Goal: Task Accomplishment & Management: Complete application form

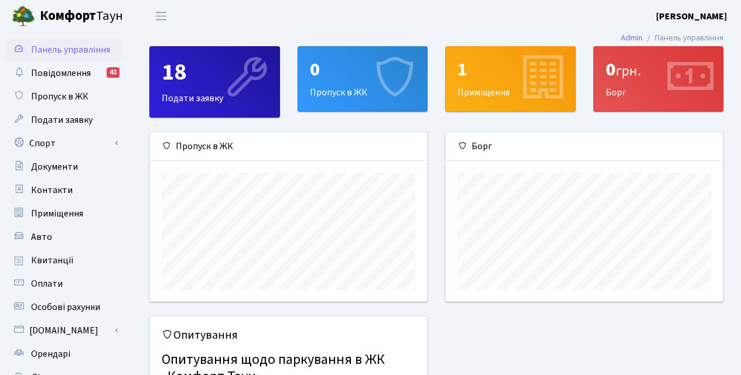
scroll to position [169, 277]
click at [179, 86] on div "18" at bounding box center [215, 73] width 106 height 28
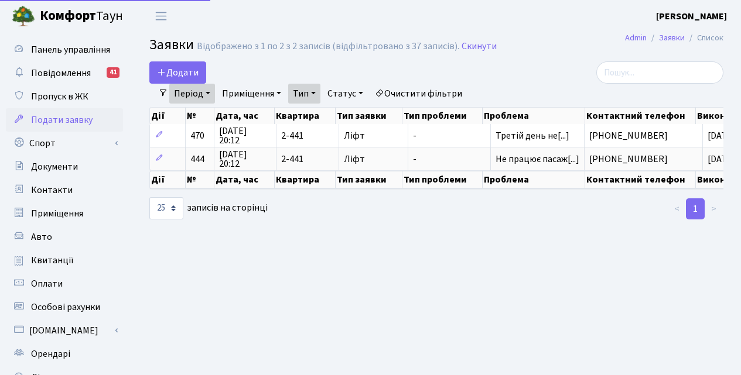
select select "25"
click at [173, 69] on span "Додати" at bounding box center [178, 72] width 42 height 13
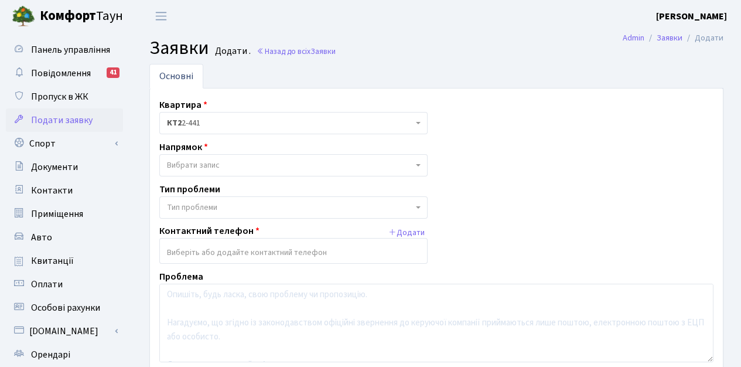
click at [411, 166] on span "Вибрати запис" at bounding box center [290, 165] width 246 height 12
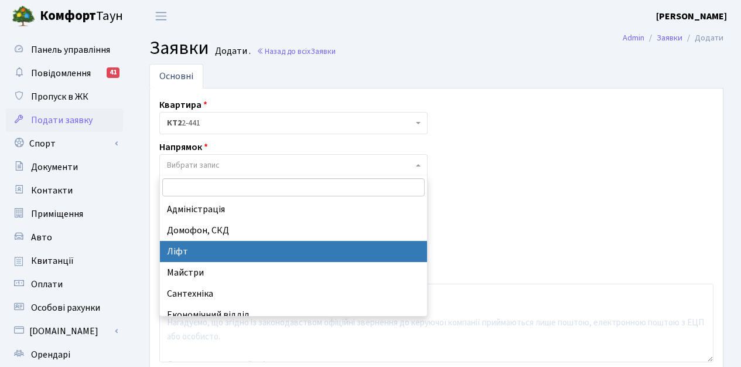
select select "16"
select select
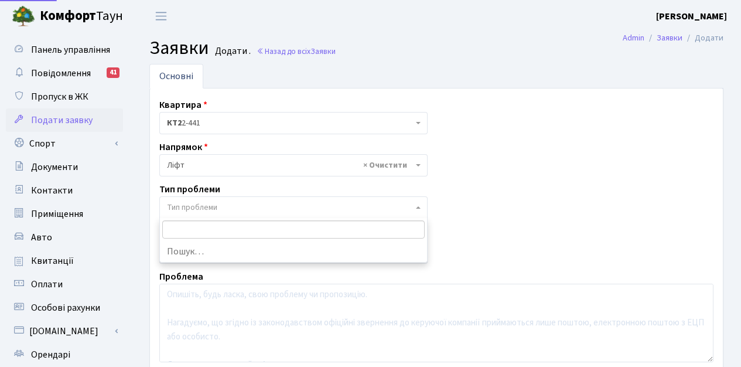
click at [329, 206] on span "Тип проблеми" at bounding box center [290, 207] width 246 height 12
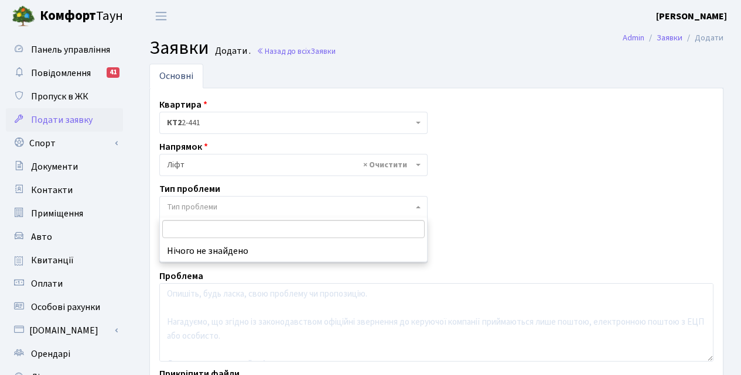
click at [179, 204] on span "Тип проблеми" at bounding box center [192, 207] width 50 height 12
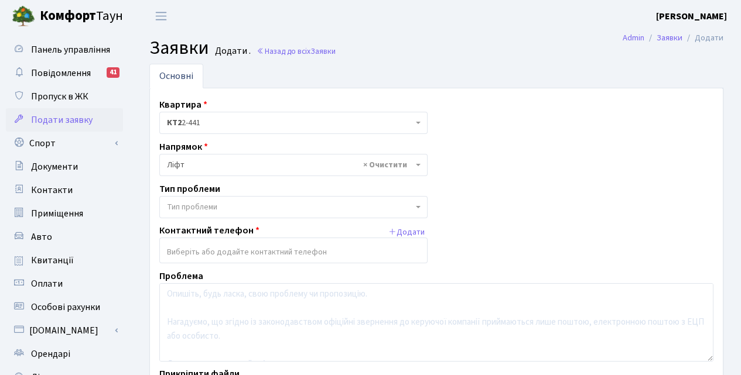
click at [201, 255] on input "search" at bounding box center [293, 252] width 267 height 21
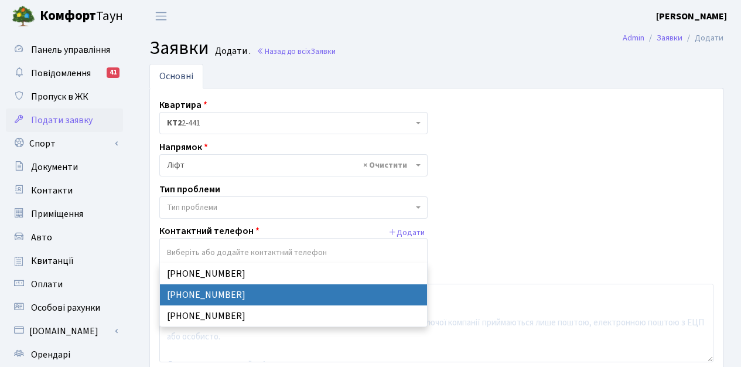
select select "31729"
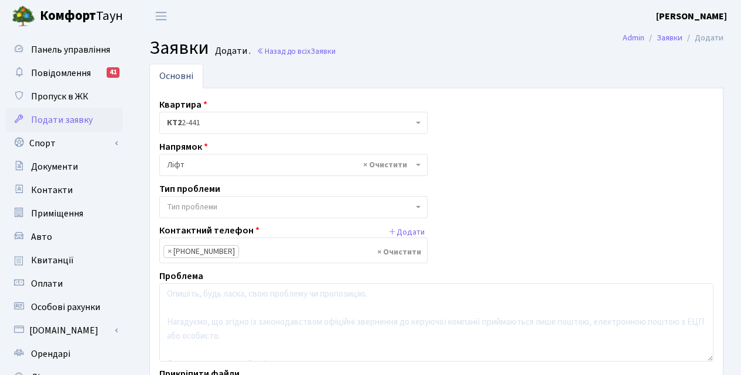
scroll to position [14, 0]
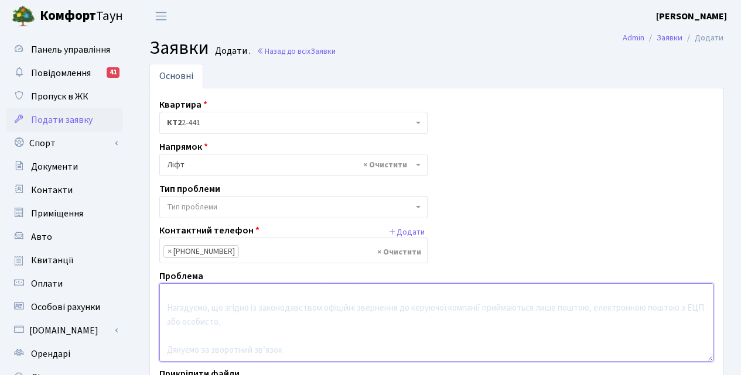
click at [172, 291] on textarea at bounding box center [436, 322] width 554 height 78
click at [175, 299] on textarea at bounding box center [436, 322] width 554 height 78
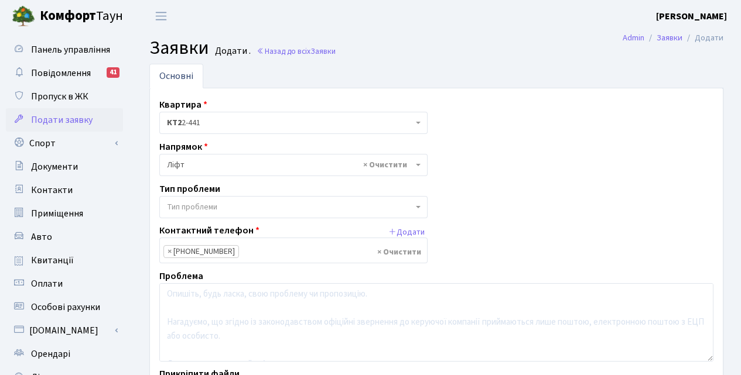
click at [180, 207] on span "Тип проблеми" at bounding box center [192, 207] width 50 height 12
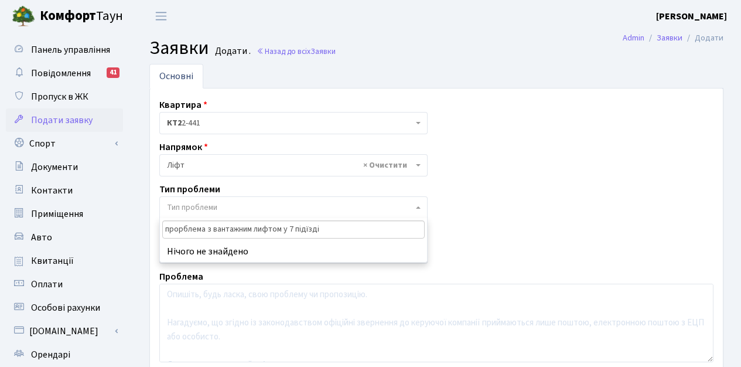
type input "прорблема з вантажним лифтом у 7 підїзді"
click at [239, 250] on li "Нічого не знайдено" at bounding box center [293, 251] width 267 height 21
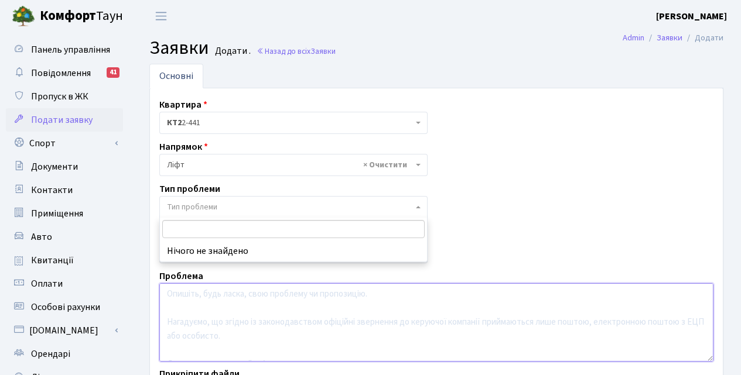
click at [206, 301] on textarea at bounding box center [436, 322] width 554 height 78
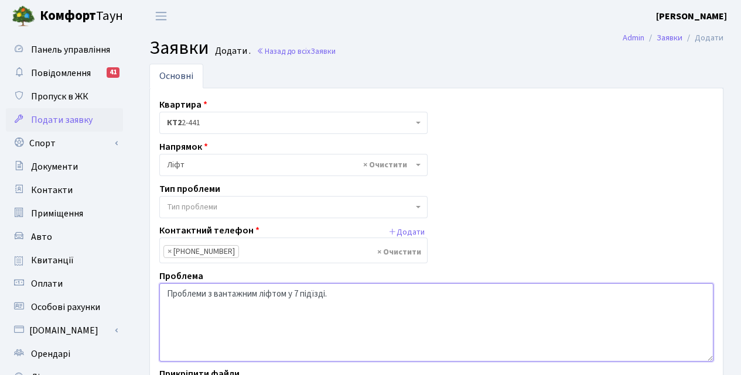
click at [312, 293] on textarea "Проблеми з вантажним ліфтом у 7 підїзді." at bounding box center [436, 322] width 554 height 78
click at [366, 289] on textarea "Проблеми з вантажним ліфтом у 7 під"їзді." at bounding box center [436, 322] width 554 height 78
drag, startPoint x: 477, startPoint y: 293, endPoint x: 685, endPoint y: 249, distance: 212.6
click at [477, 293] on textarea "Проблеми з вантажним ліфтом у 7 під"їзді. Коли ліфт рухається вниз або вверх зя…" at bounding box center [436, 322] width 554 height 78
drag, startPoint x: 234, startPoint y: 301, endPoint x: 277, endPoint y: 292, distance: 43.7
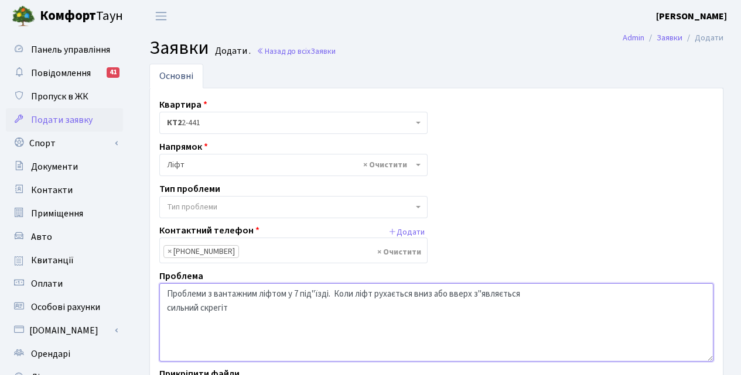
click at [238, 300] on textarea "Проблеми з вантажним ліфтом у 7 під"їзді. Коли ліфт рухається вниз або вверх з"…" at bounding box center [436, 322] width 554 height 78
click at [231, 313] on textarea "Проблеми з вантажним ліфтом у 7 під"їзді. Коли ліфт рухається вниз або вверх з"…" at bounding box center [436, 322] width 554 height 78
click at [414, 297] on textarea "Проблеми з вантажним ліфтом у 7 під"їзді. Коли ліфт рухається вниз або вверх з"…" at bounding box center [436, 322] width 554 height 78
click at [233, 306] on textarea "Проблеми з вантажним ліфтом у 7 під"їзді. Коли ліфт рухається з'являється сильн…" at bounding box center [436, 322] width 554 height 78
click at [475, 307] on textarea "Проблеми з вантажним ліфтом у 7 під"їзді. Коли ліфт рухається з'являється сильн…" at bounding box center [436, 322] width 554 height 78
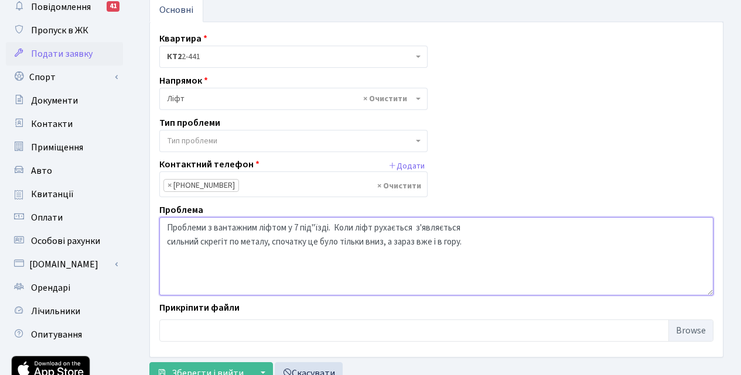
scroll to position [117, 0]
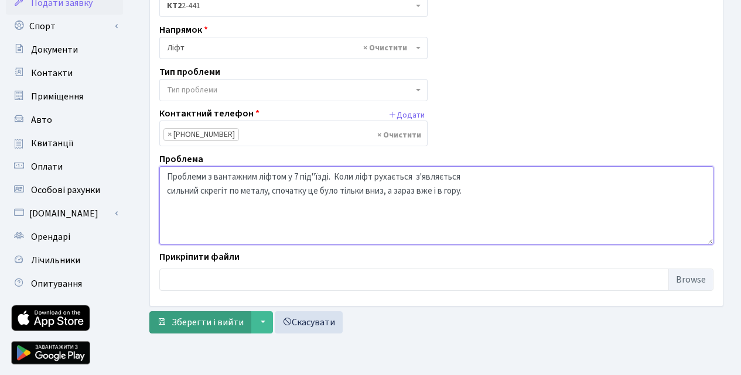
type textarea "Проблеми з вантажним ліфтом у 7 під"їзді. Коли ліфт рухається з'являється сильн…"
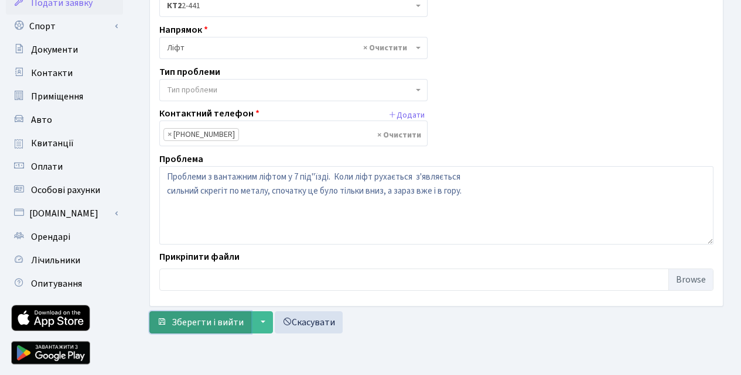
click at [203, 329] on span "Зберегти і вийти" at bounding box center [208, 322] width 72 height 13
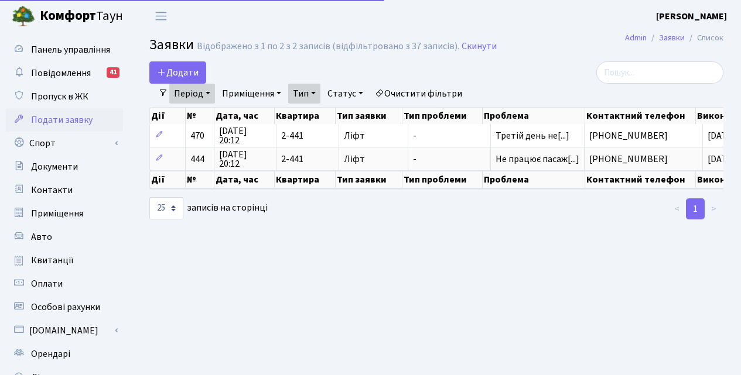
select select "25"
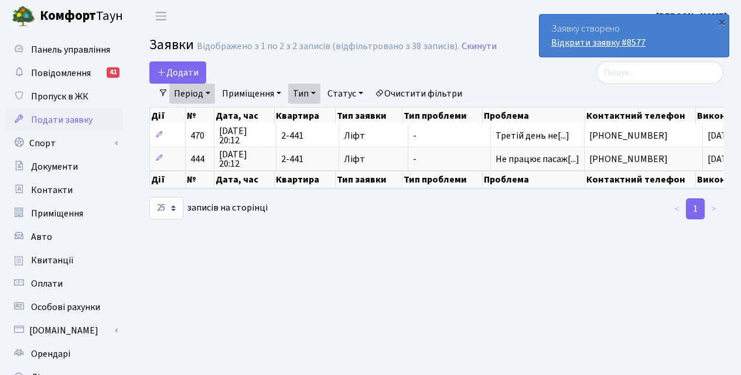
click at [583, 45] on link "Відкрити заявку #8577" at bounding box center [598, 42] width 94 height 13
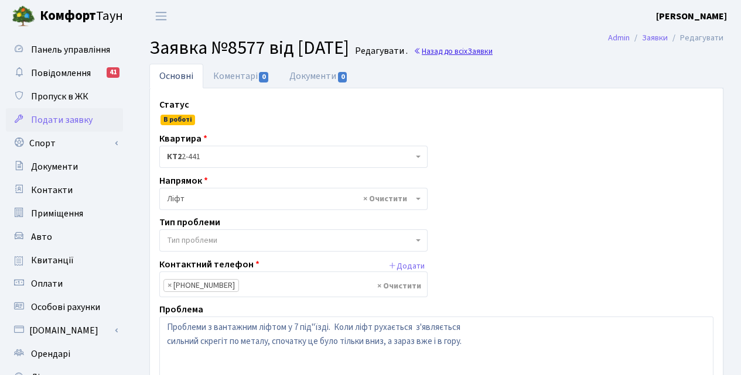
click at [469, 50] on link "Назад до всіх Заявки" at bounding box center [453, 51] width 79 height 11
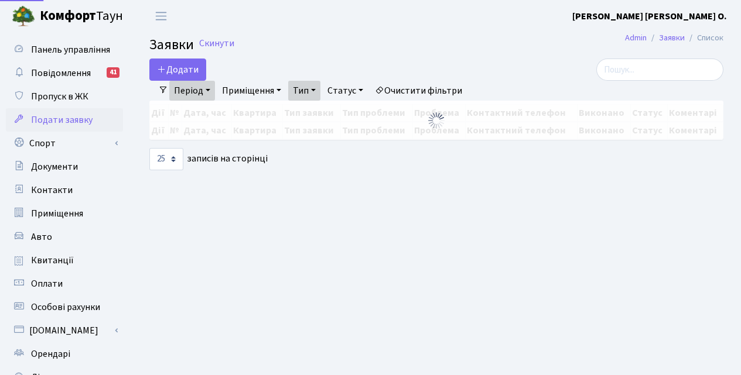
select select "25"
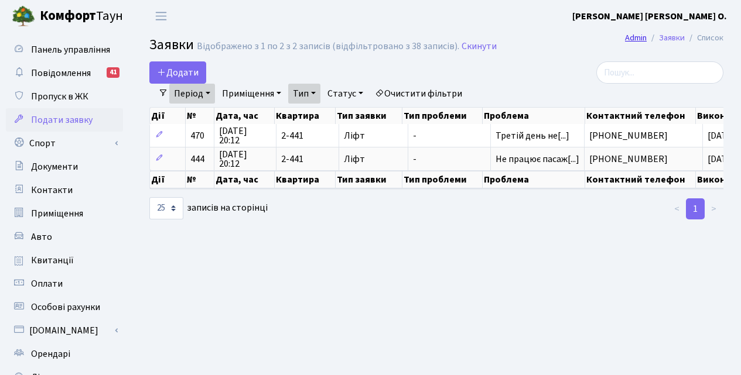
click at [629, 39] on link "Admin" at bounding box center [636, 38] width 22 height 12
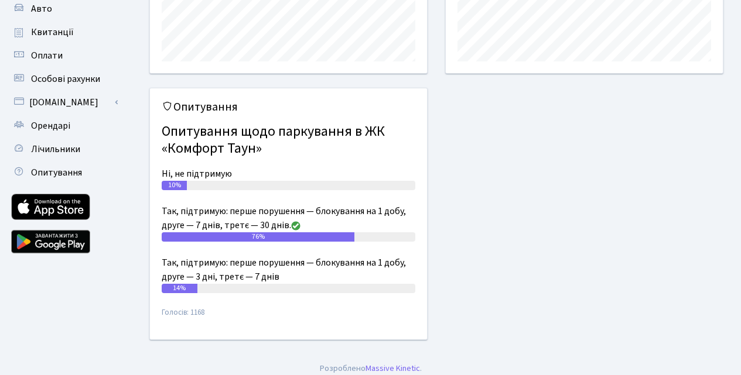
scroll to position [237, 0]
